Goal: Transaction & Acquisition: Purchase product/service

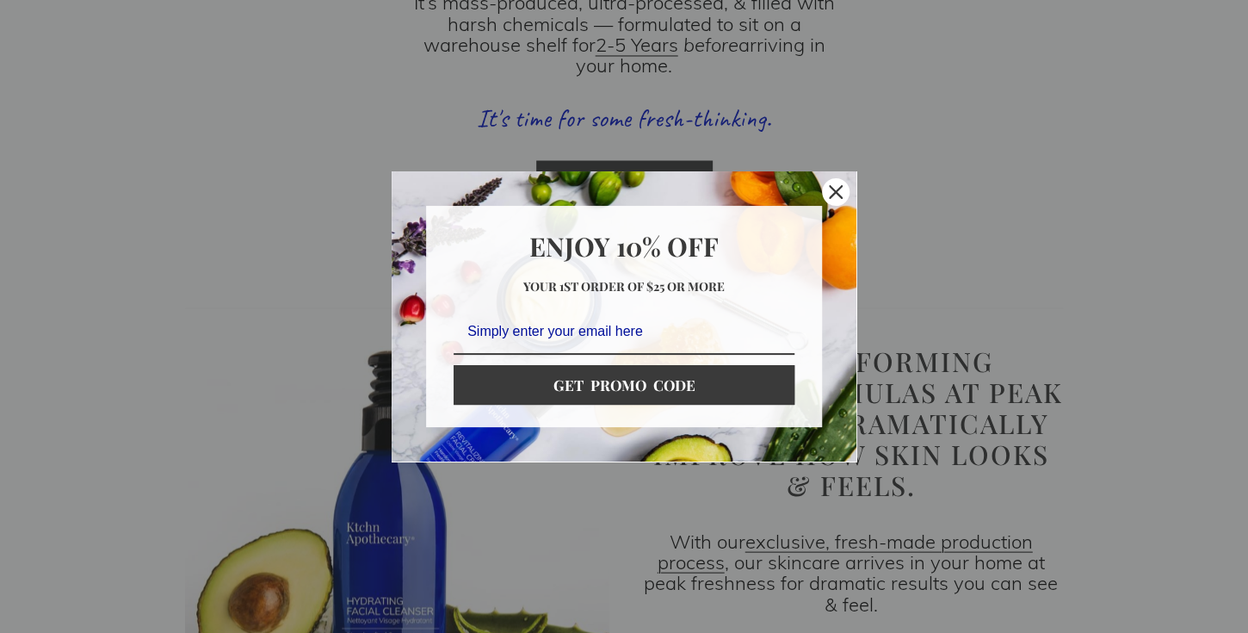
scroll to position [1485, 0]
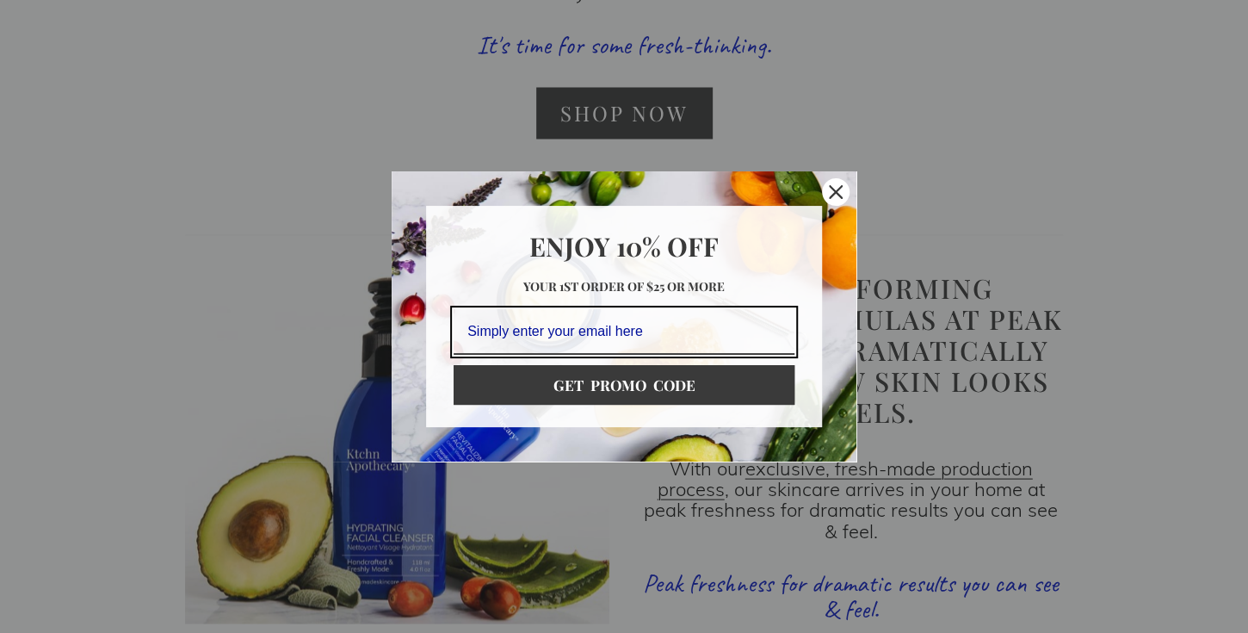
click at [542, 331] on input "Email field" at bounding box center [624, 332] width 341 height 46
type input "pdreher@comcast.net"
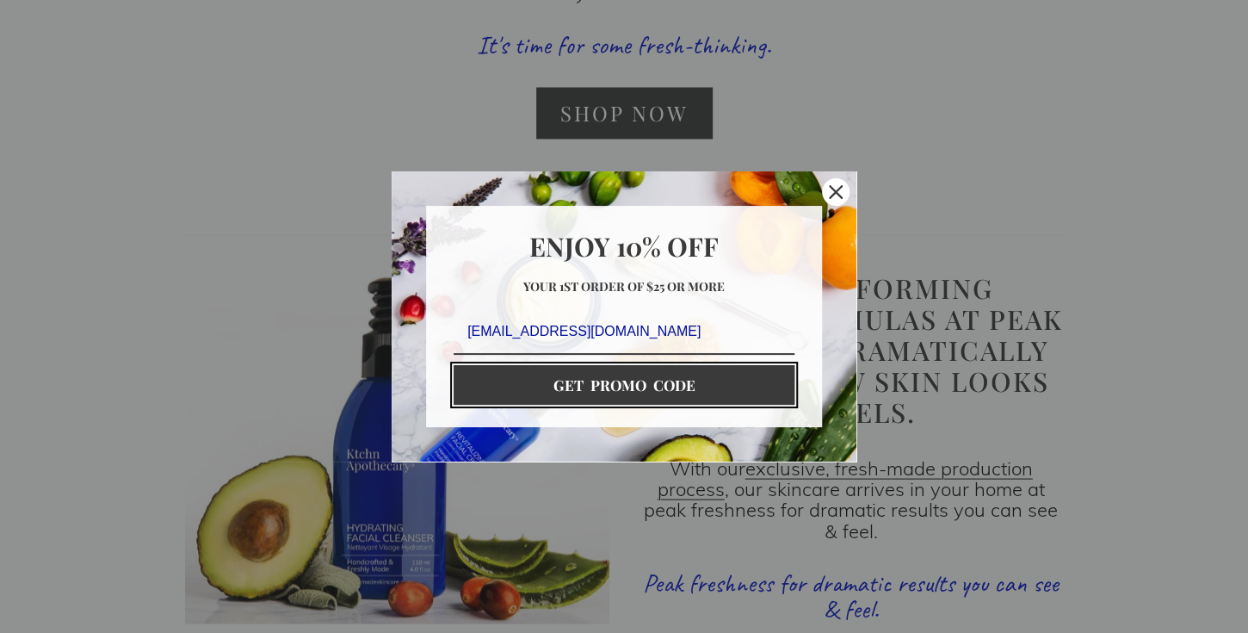
click at [614, 387] on button "GET PROMO CODE" at bounding box center [624, 385] width 341 height 40
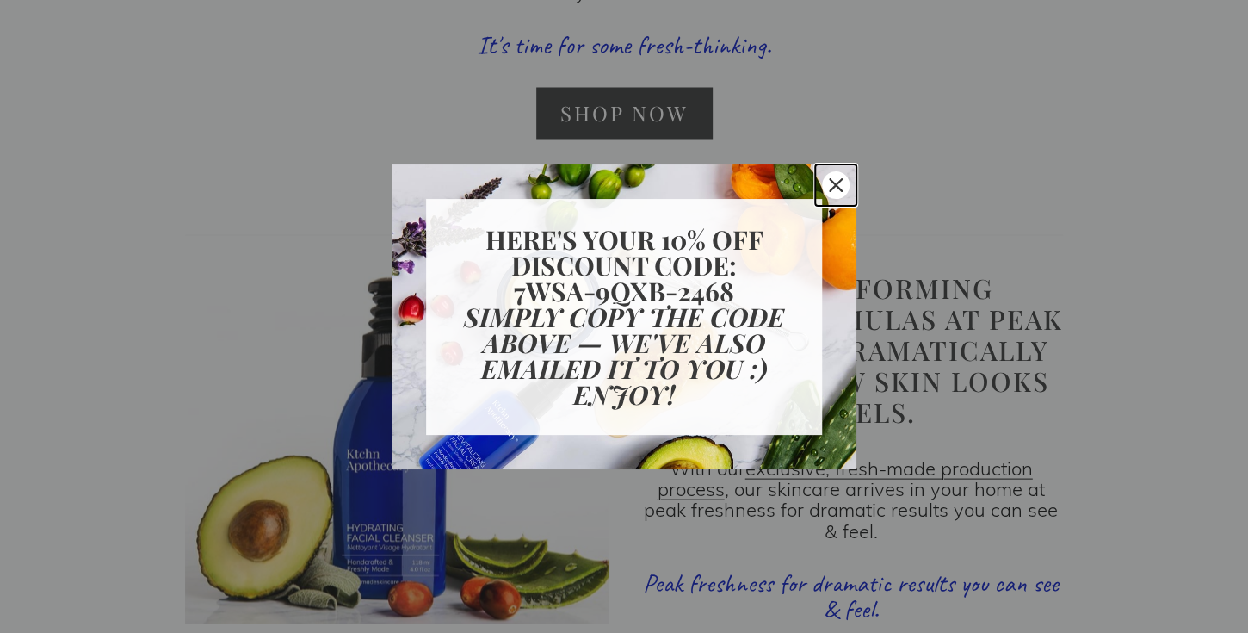
click at [828, 175] on div "Close" at bounding box center [836, 185] width 28 height 28
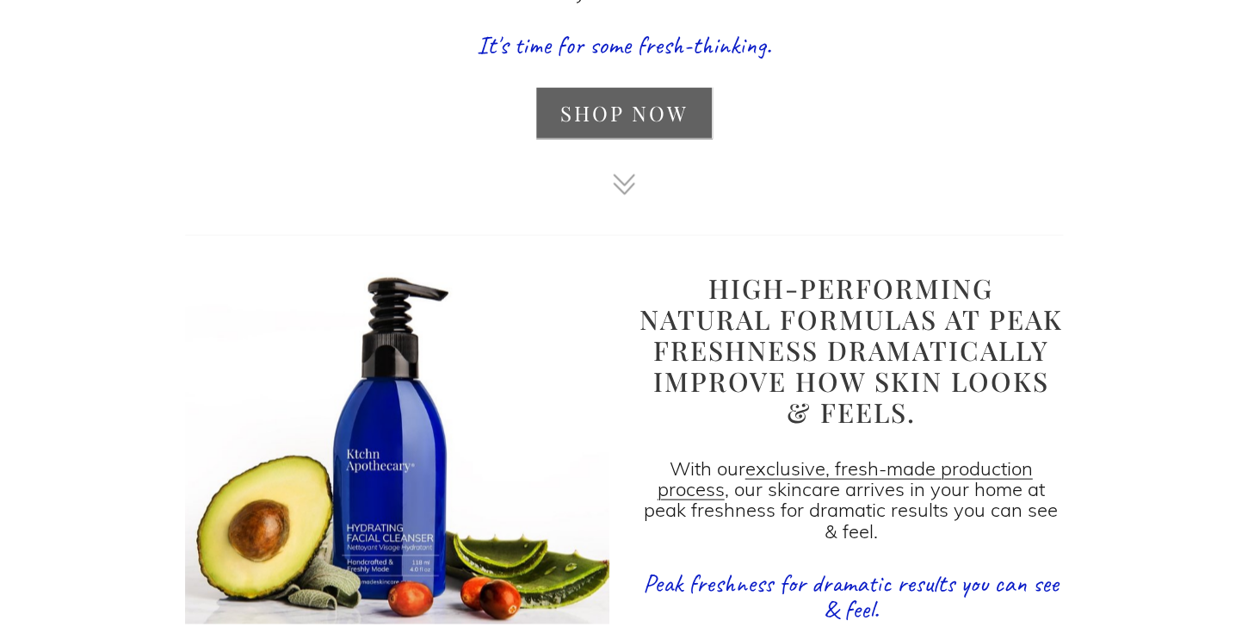
drag, startPoint x: 617, startPoint y: 124, endPoint x: 650, endPoint y: 135, distance: 34.6
click at [618, 124] on link "Shop Now" at bounding box center [623, 112] width 175 height 51
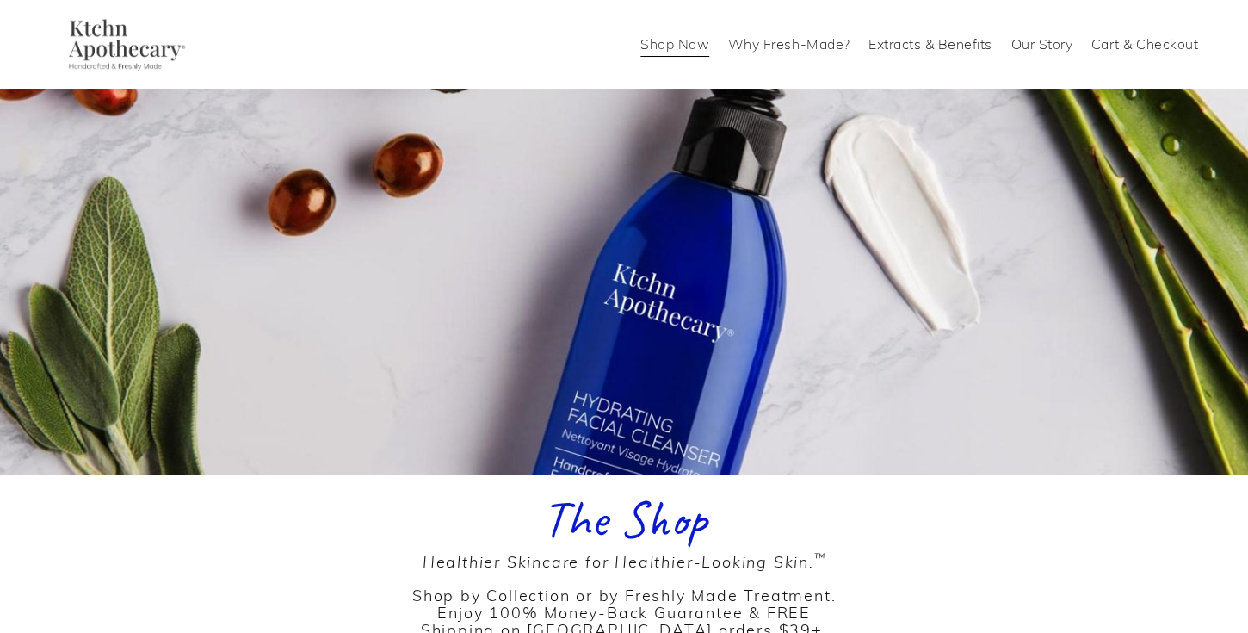
click at [671, 47] on link "Shop Now" at bounding box center [675, 45] width 69 height 28
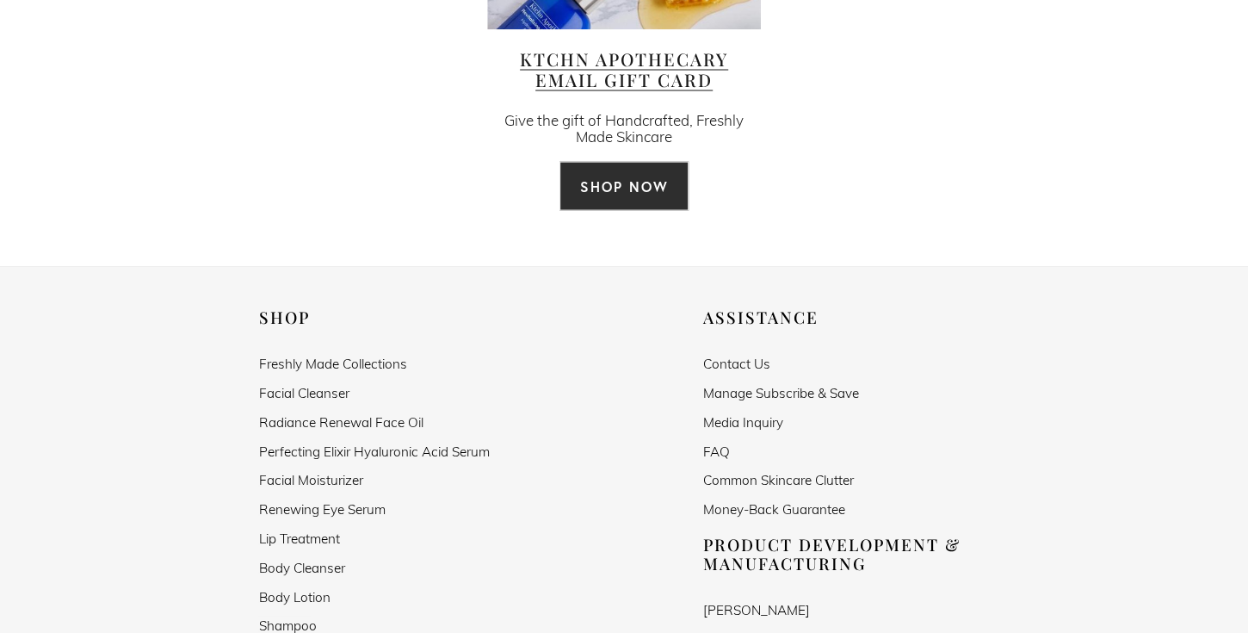
scroll to position [4824, 0]
